Goal: Find specific page/section: Find specific page/section

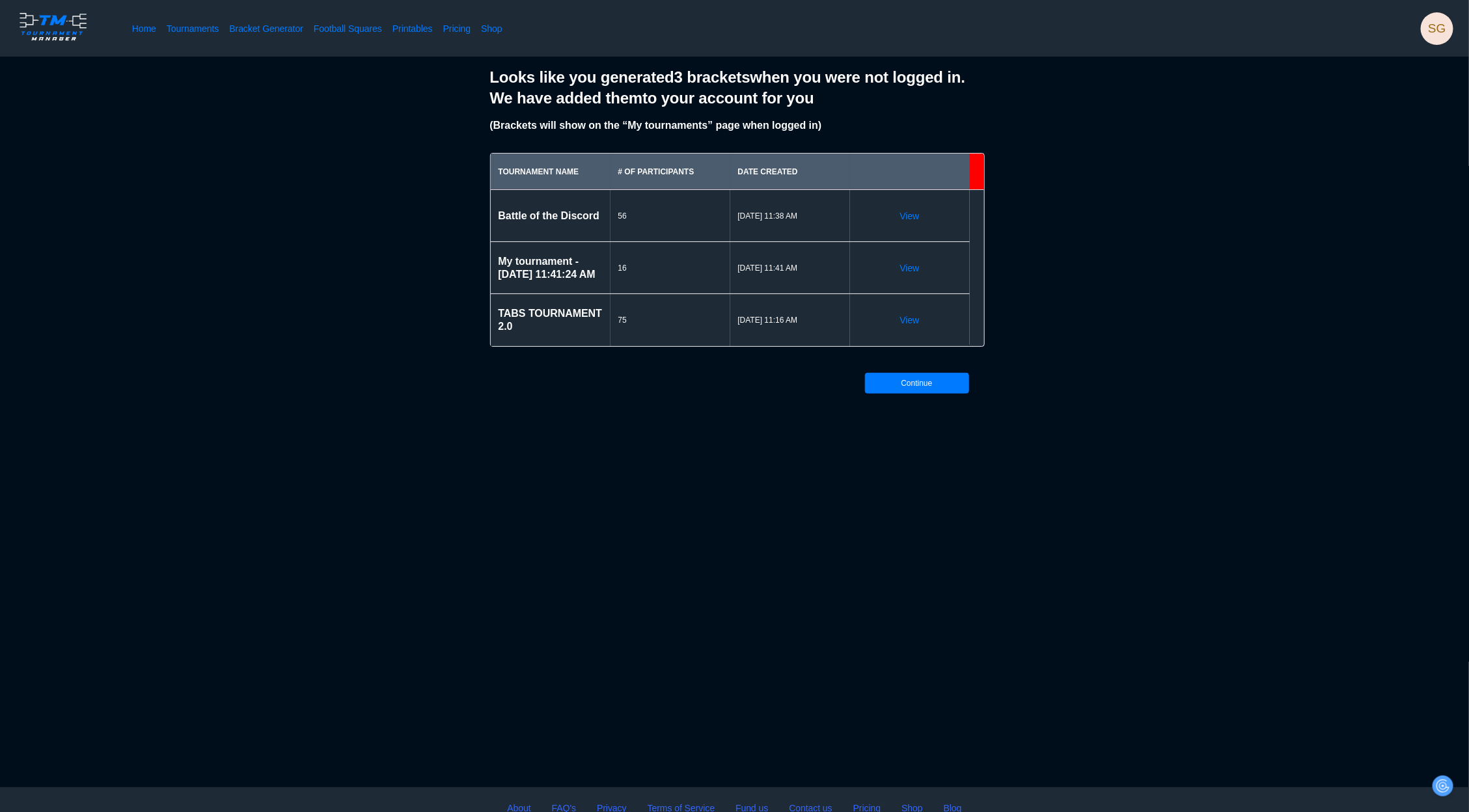
click at [847, 313] on div "09/20/2025 11:16 AM" at bounding box center [789, 320] width 120 height 52
click at [717, 315] on span "75" at bounding box center [670, 320] width 104 height 11
click at [585, 310] on h2 "TABS TOURNAMENT 2.0" at bounding box center [551, 320] width 104 height 26
click at [903, 317] on link "View" at bounding box center [910, 319] width 20 height 13
click at [906, 317] on link "View" at bounding box center [910, 319] width 20 height 13
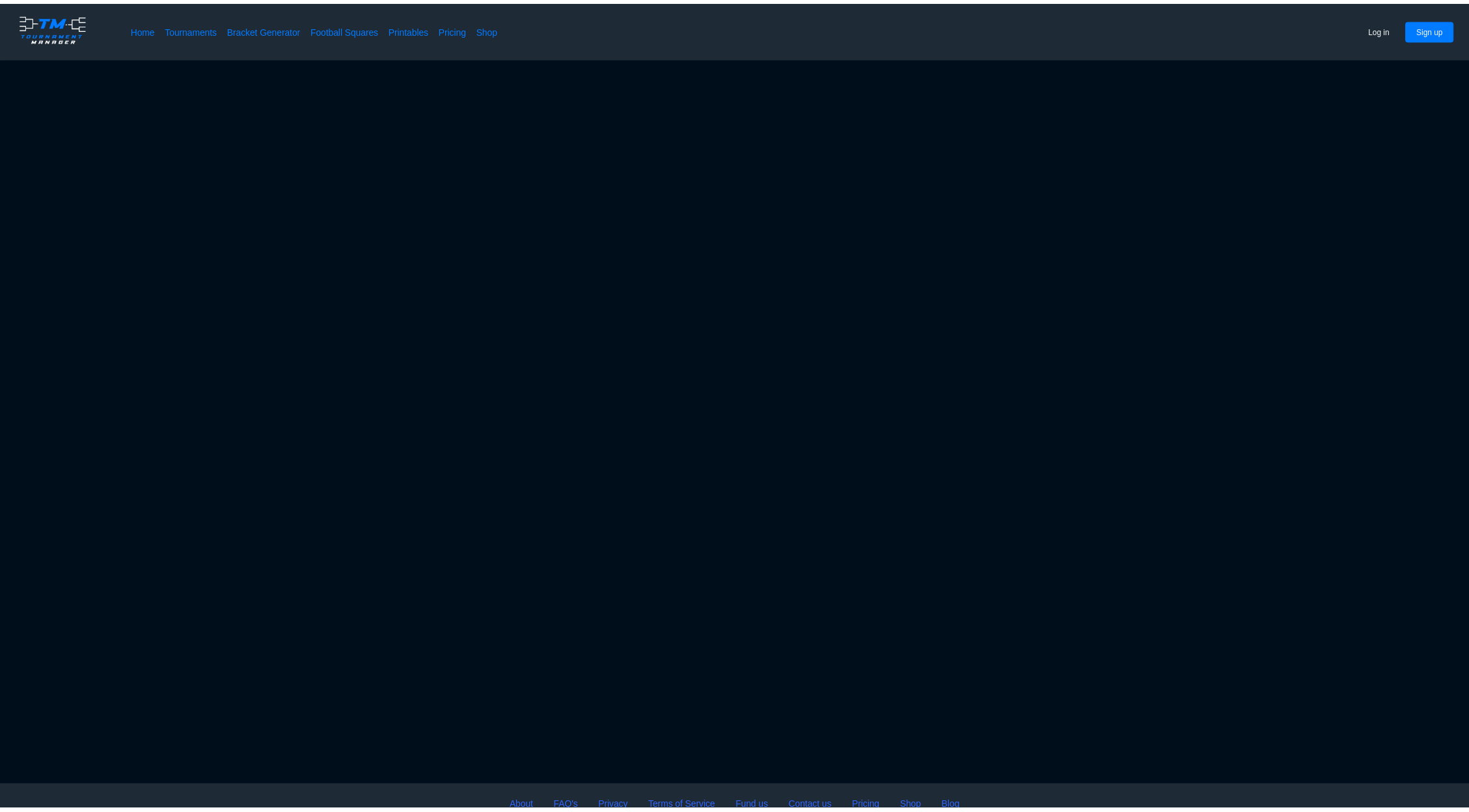
scroll to position [57, 0]
